Goal: Information Seeking & Learning: Check status

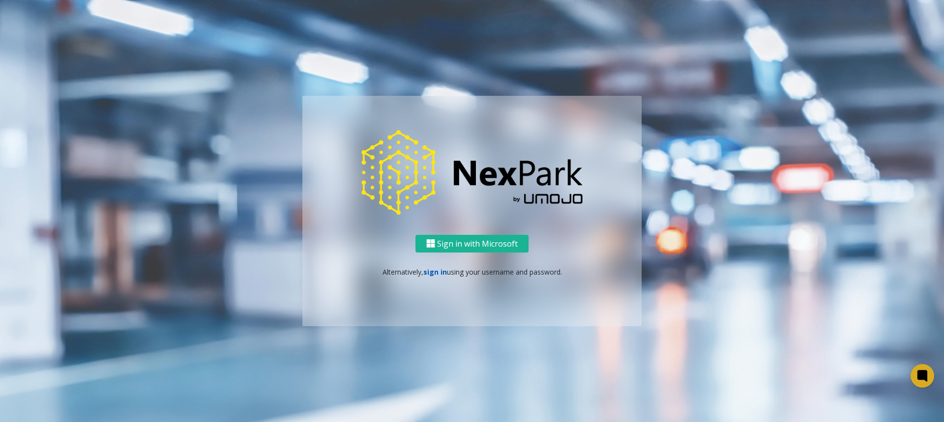
click at [433, 271] on link "sign in" at bounding box center [435, 271] width 24 height 9
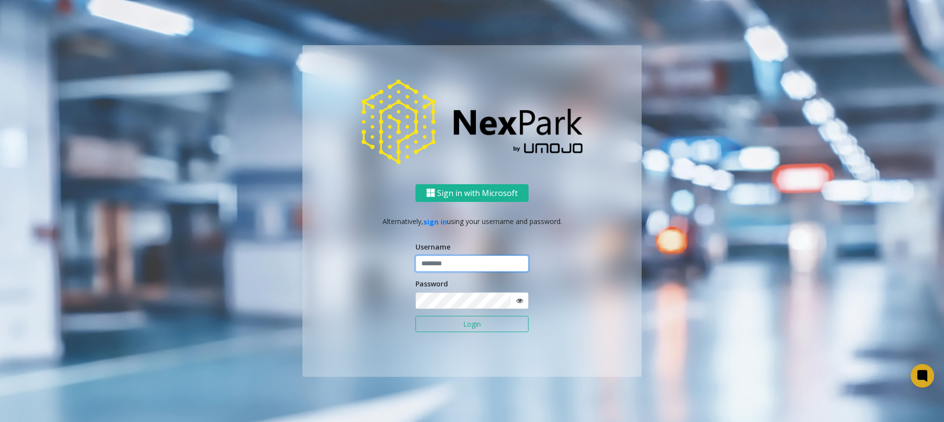
click at [432, 270] on input "text" at bounding box center [471, 264] width 113 height 17
type input "*****"
click at [415, 316] on button "Login" at bounding box center [471, 324] width 113 height 17
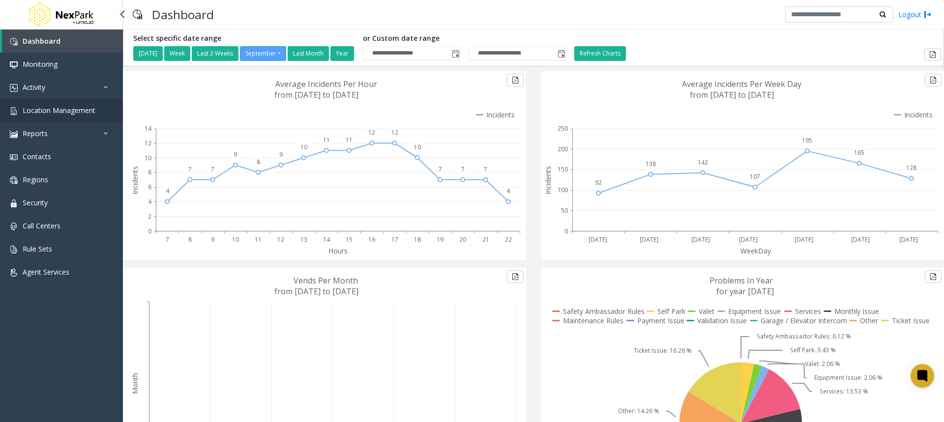
click at [54, 110] on span "Location Management" at bounding box center [59, 110] width 73 height 9
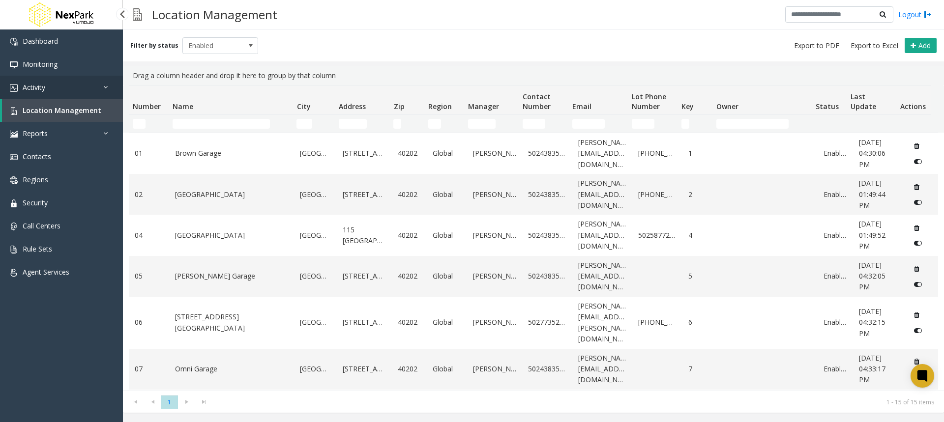
click at [44, 88] on span "Activity" at bounding box center [34, 87] width 23 height 9
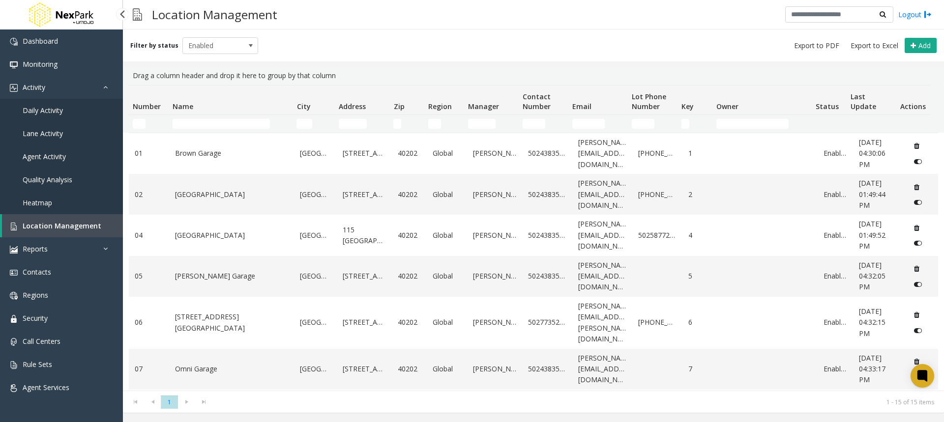
click at [38, 133] on span "Lane Activity" at bounding box center [43, 133] width 40 height 9
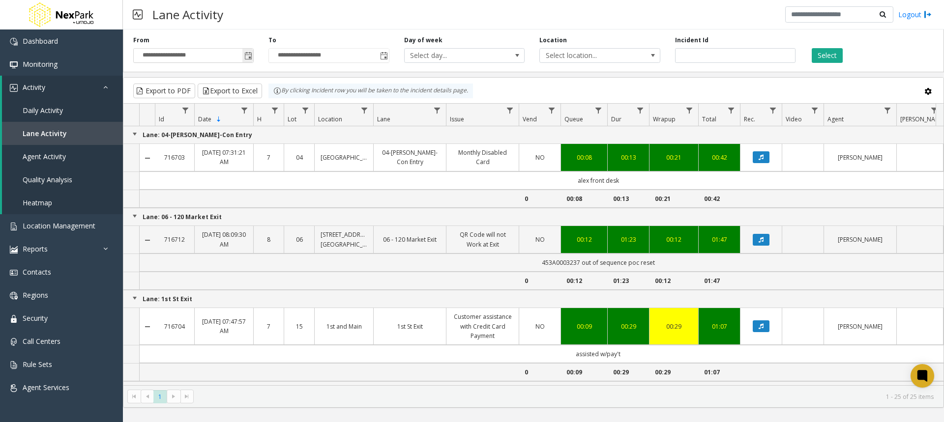
click at [250, 56] on span "Toggle popup" at bounding box center [248, 56] width 8 height 8
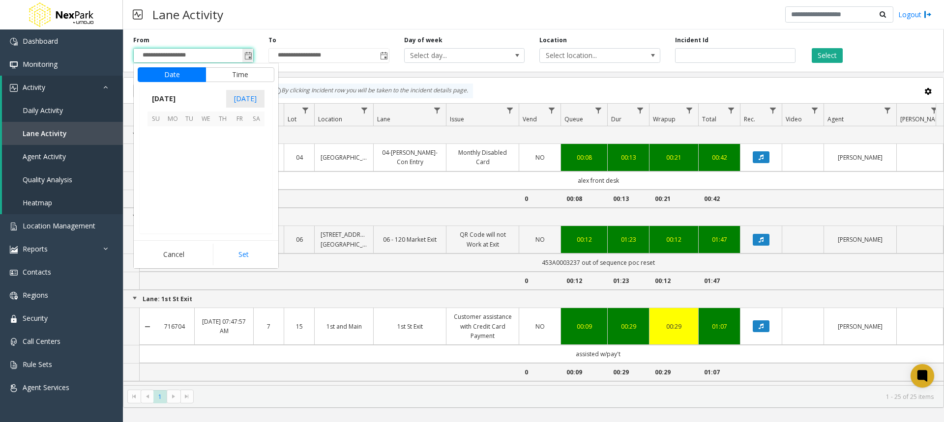
scroll to position [176375, 0]
click at [192, 181] on span "23" at bounding box center [189, 184] width 17 height 17
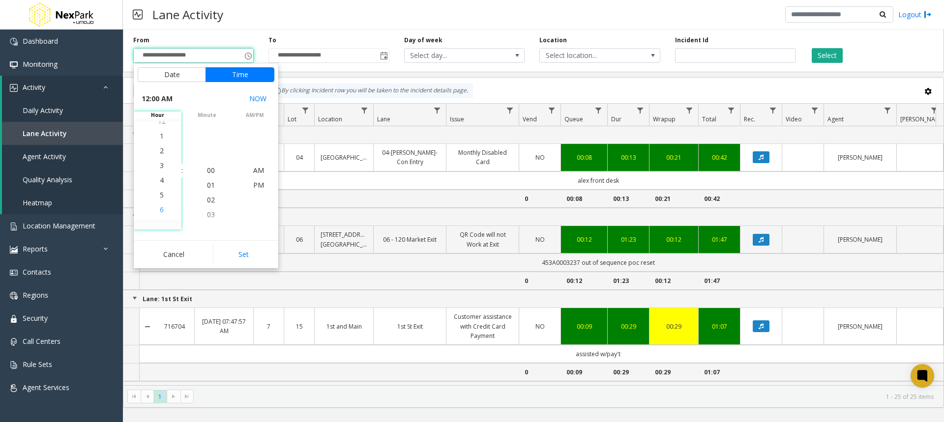
scroll to position [59, 0]
click at [160, 171] on span "4" at bounding box center [162, 170] width 4 height 9
click at [207, 172] on span "00" at bounding box center [211, 170] width 8 height 9
click at [255, 185] on span "PM" at bounding box center [258, 184] width 11 height 9
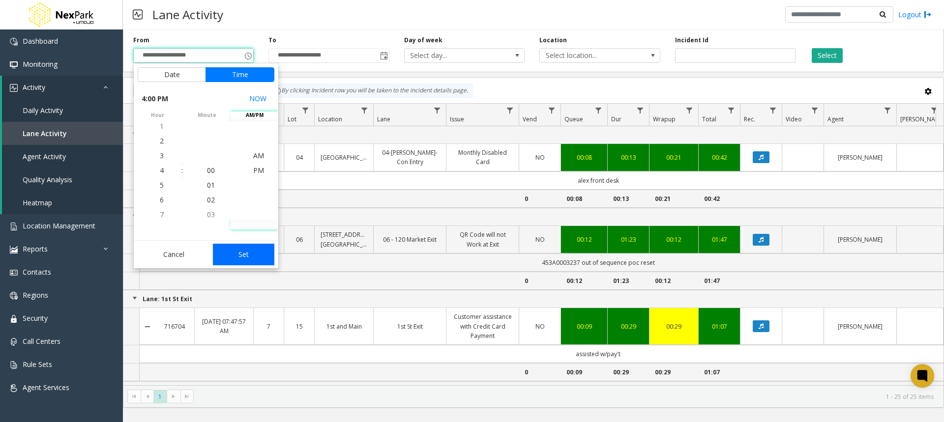
click at [242, 260] on button "Set" at bounding box center [244, 255] width 62 height 22
type input "**********"
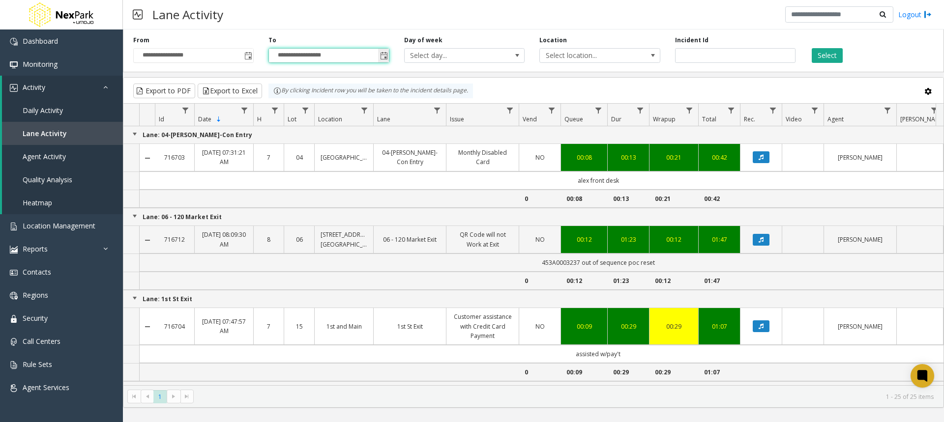
click at [308, 56] on input "**********" at bounding box center [328, 56] width 119 height 14
click at [384, 57] on span "Toggle popup" at bounding box center [384, 56] width 8 height 8
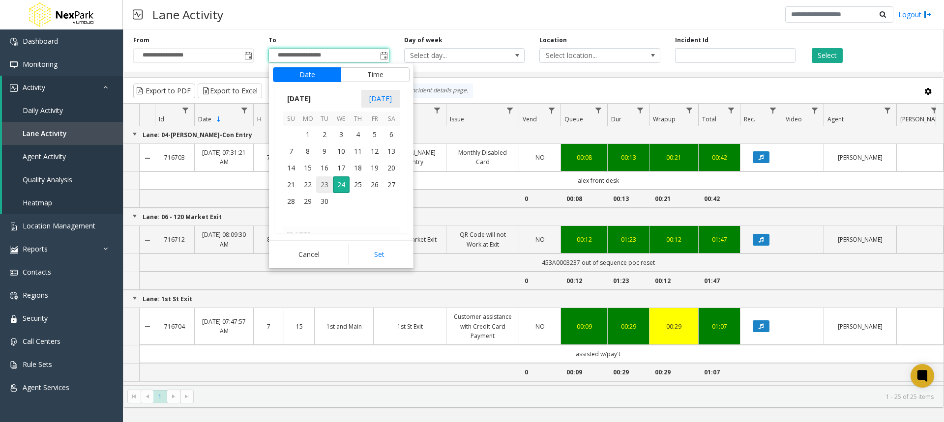
click at [325, 182] on span "23" at bounding box center [324, 184] width 17 height 17
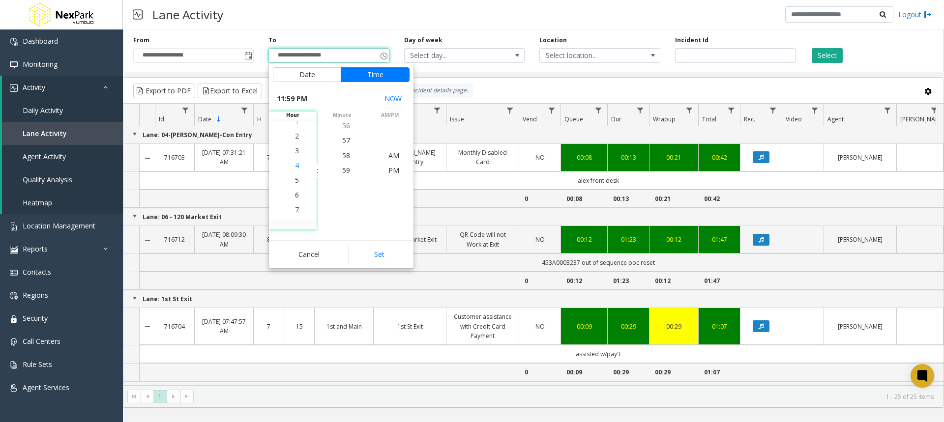
scroll to position [236, 0]
click at [295, 167] on span "4" at bounding box center [297, 170] width 4 height 9
click at [343, 172] on span "45" at bounding box center [346, 169] width 8 height 9
click at [391, 169] on span "PM" at bounding box center [393, 170] width 11 height 9
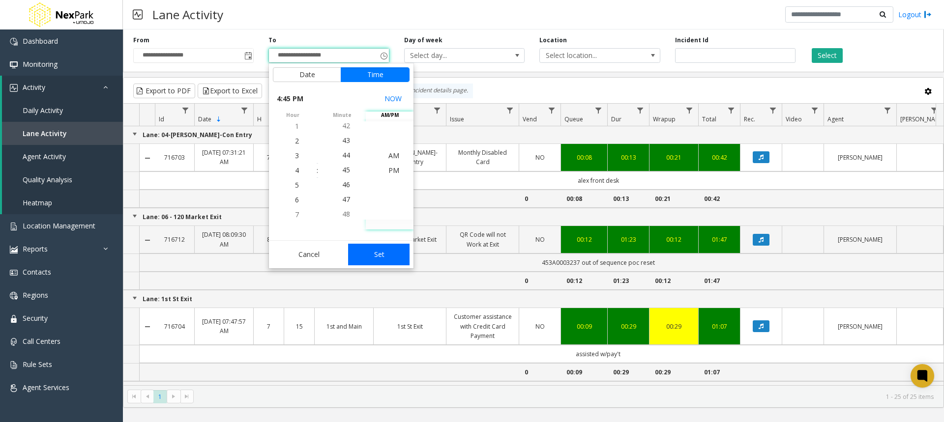
click at [375, 257] on button "Set" at bounding box center [379, 255] width 62 height 22
type input "**********"
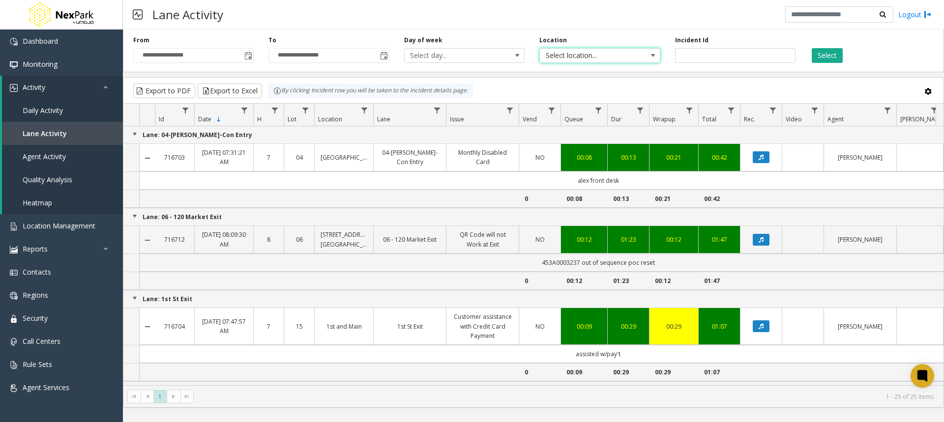
click at [571, 57] on span "Select location..." at bounding box center [588, 56] width 96 height 14
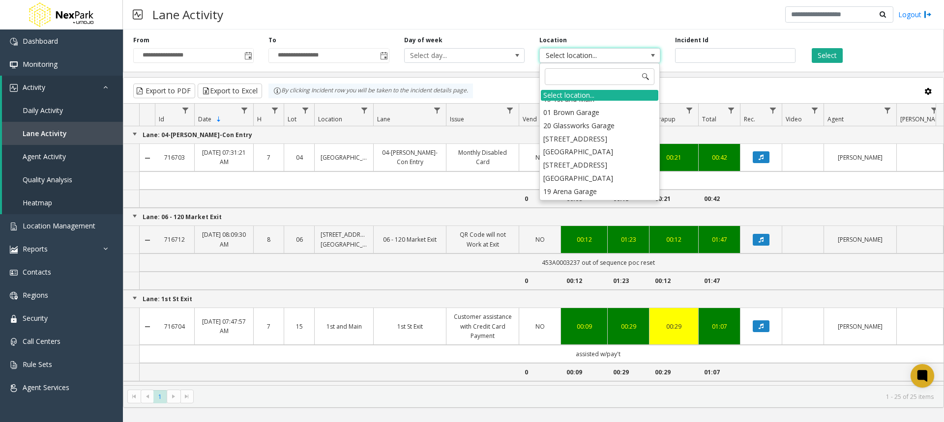
scroll to position [98, 0]
click at [578, 187] on li "18 Muhammad Ali Center Garage" at bounding box center [599, 200] width 117 height 26
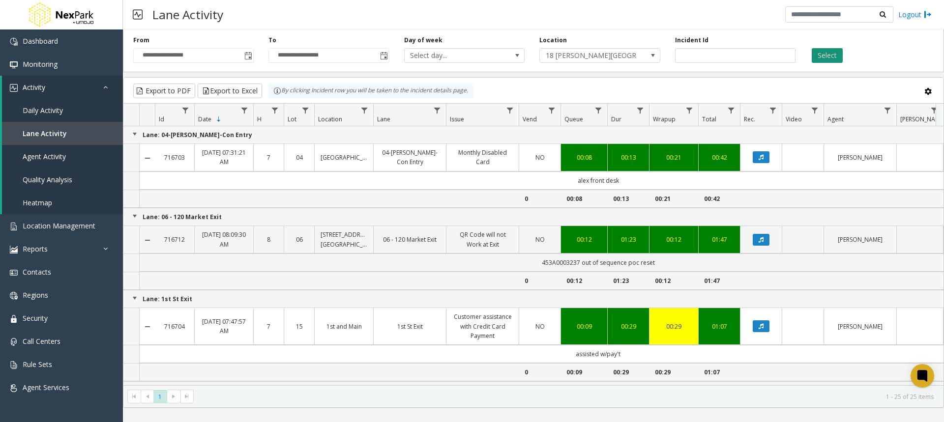
click at [837, 56] on button "Select" at bounding box center [826, 55] width 31 height 15
